Goal: Task Accomplishment & Management: Manage account settings

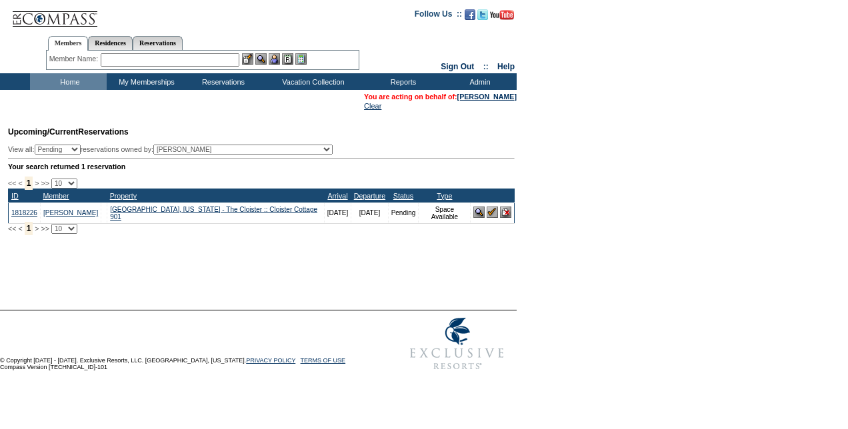
click at [500, 213] on img at bounding box center [505, 212] width 11 height 11
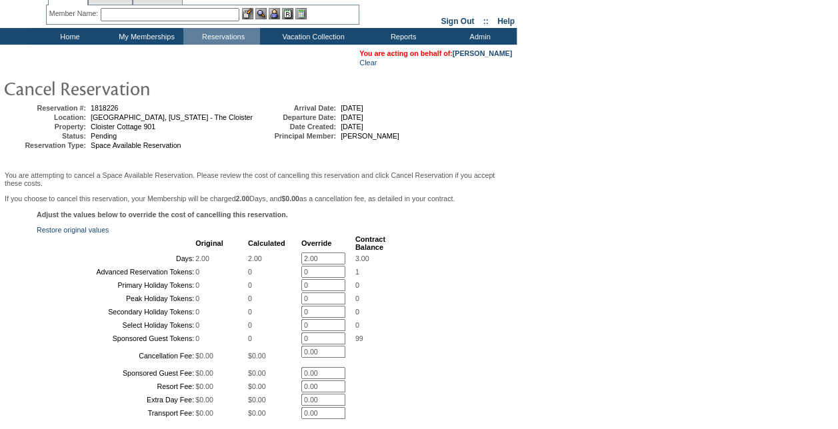
scroll to position [67, 0]
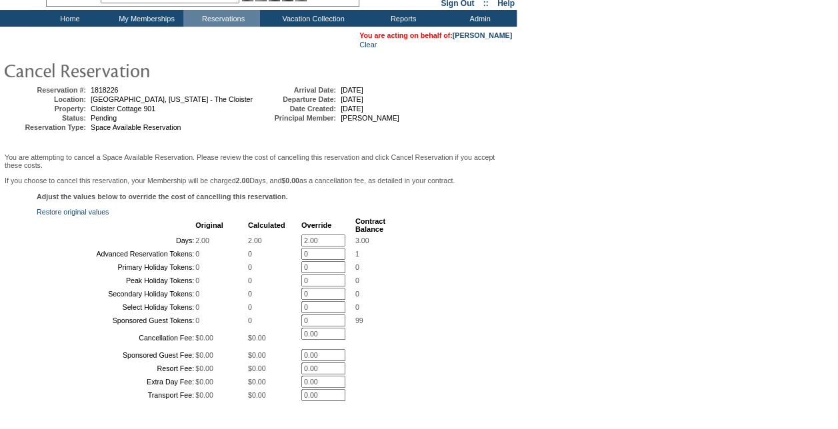
drag, startPoint x: 333, startPoint y: 256, endPoint x: 215, endPoint y: 262, distance: 118.1
click at [215, 247] on tr "Days: 2.00 2.00 2.00 * 3.00" at bounding box center [211, 241] width 347 height 12
type input "0"
click at [515, 207] on table "You are acting on behalf of: David Bossy Clear Reservation #: 1818226 Location:…" at bounding box center [258, 246] width 517 height 439
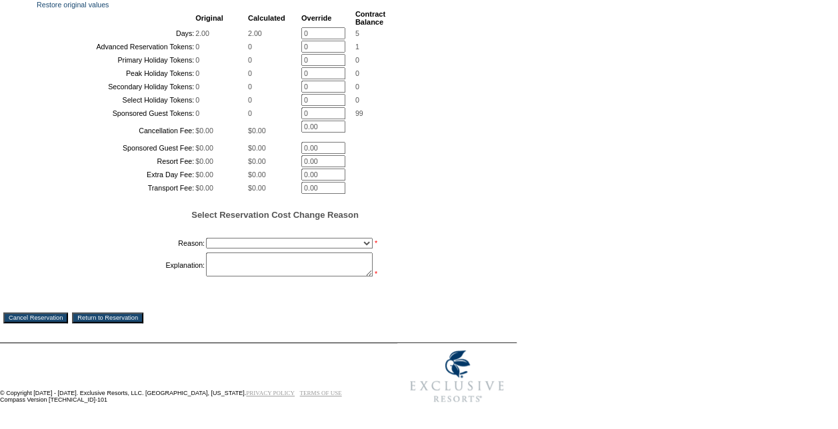
scroll to position [333, 0]
click at [344, 249] on select "Creating Continuous Stay Days Booked After Cancellation Experiential / Hotel / …" at bounding box center [289, 243] width 167 height 11
select select "1026"
click at [206, 249] on select "Creating Continuous Stay Days Booked After Cancellation Experiential / Hotel / …" at bounding box center [289, 243] width 167 height 11
click at [263, 277] on textarea at bounding box center [289, 265] width 167 height 24
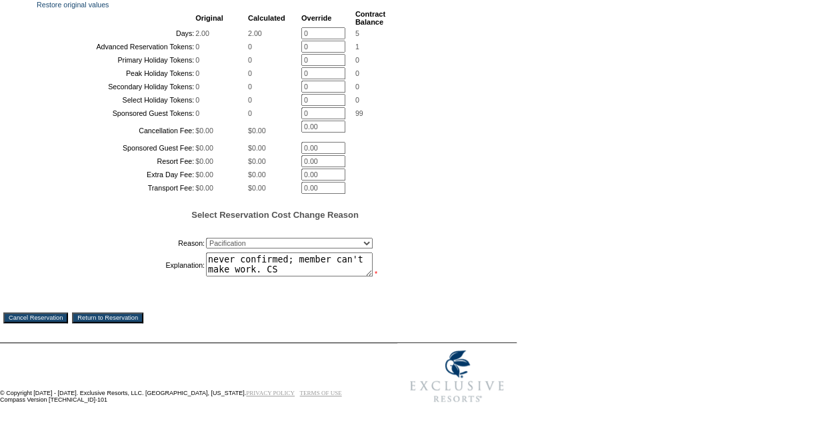
type textarea "never confirmed; member can't make work. CS"
click at [42, 323] on input "Cancel Reservation" at bounding box center [35, 318] width 65 height 11
